Goal: Task Accomplishment & Management: Use online tool/utility

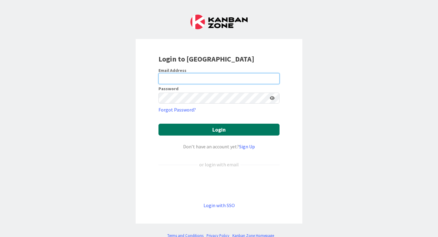
type input "[PERSON_NAME][EMAIL_ADDRESS][PERSON_NAME][DOMAIN_NAME]"
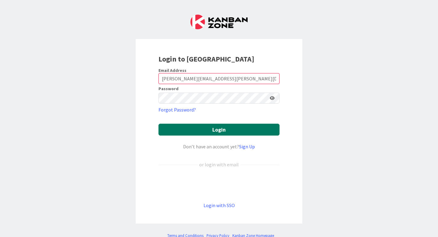
click at [216, 131] on button "Login" at bounding box center [218, 129] width 121 height 12
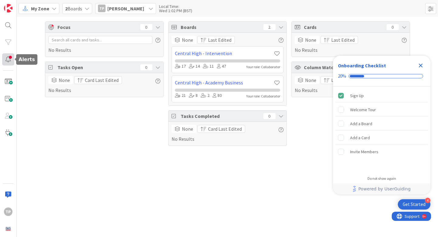
click at [8, 58] on div at bounding box center [8, 59] width 12 height 12
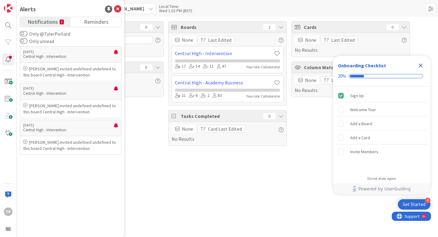
click at [265, 184] on div "Focus 0 No Results Tasks Open 0 None Card Last Edited No Results Boards 2 None …" at bounding box center [227, 127] width 421 height 220
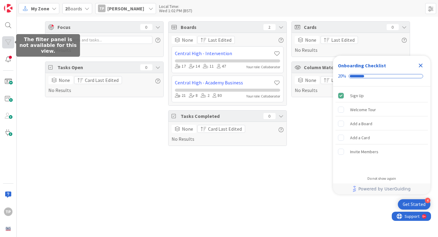
click at [9, 43] on div at bounding box center [8, 42] width 12 height 12
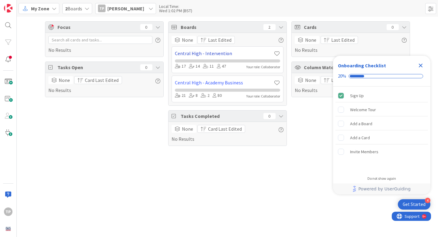
click at [222, 55] on link "Central High - Intervention" at bounding box center [224, 53] width 99 height 7
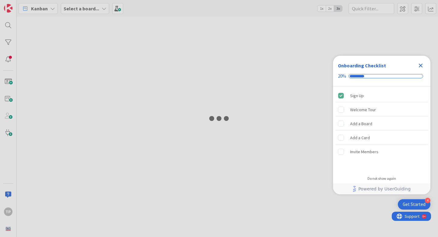
click at [222, 55] on div at bounding box center [219, 118] width 438 height 237
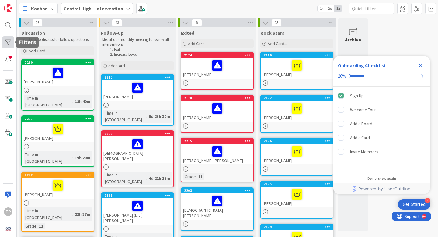
click at [10, 46] on div at bounding box center [8, 42] width 12 height 12
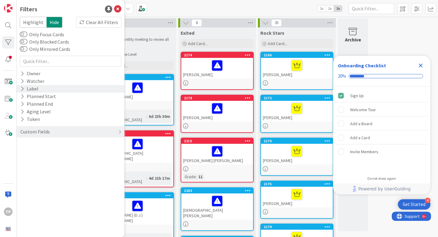
click at [39, 90] on div "Label" at bounding box center [71, 89] width 108 height 8
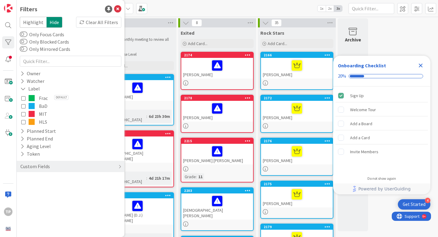
click at [24, 122] on icon at bounding box center [23, 122] width 4 height 4
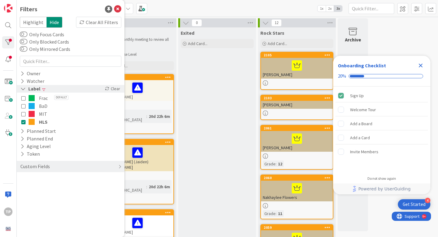
click at [26, 89] on icon at bounding box center [22, 88] width 5 height 5
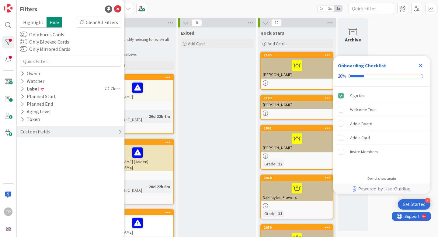
click at [269, 14] on div "Kanban Central High - Intervention 1x 2x 3x" at bounding box center [227, 8] width 421 height 17
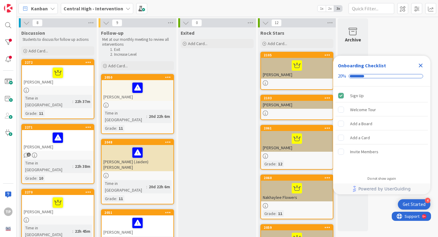
click at [421, 65] on icon "Close Checklist" at bounding box center [421, 66] width 4 height 4
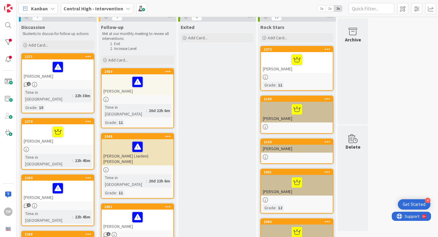
scroll to position [3, 0]
